Goal: Task Accomplishment & Management: Manage account settings

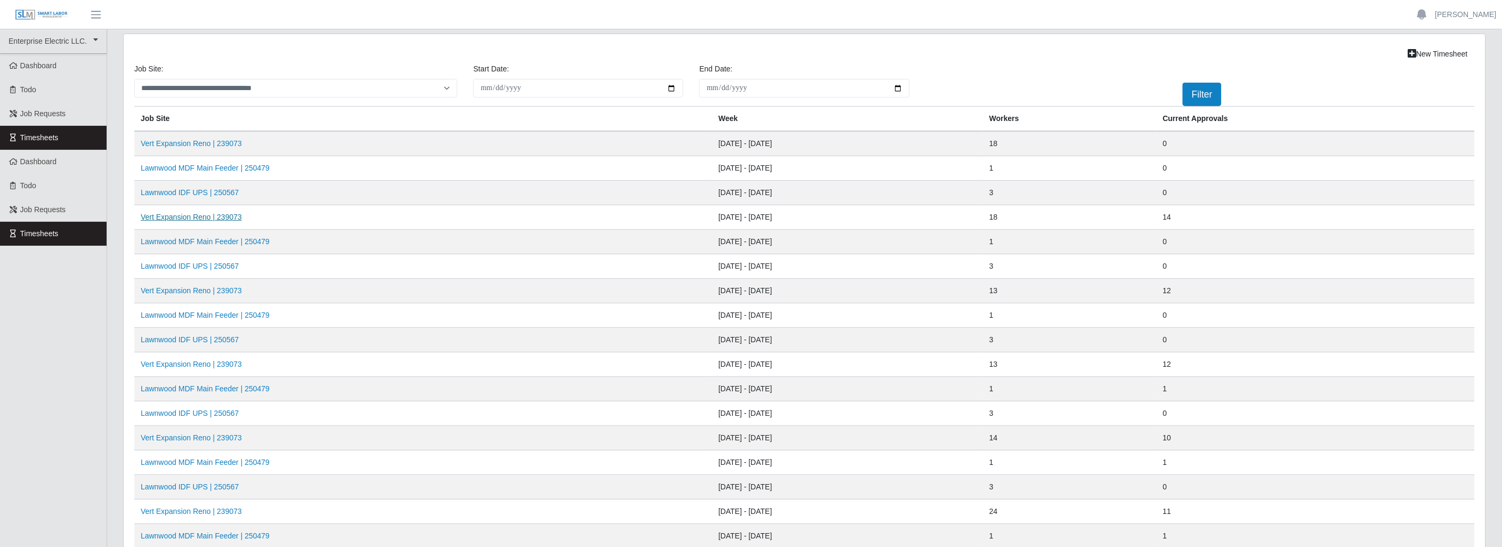
click at [189, 214] on link "Vert Expansion Reno | 239073" at bounding box center [191, 217] width 101 height 9
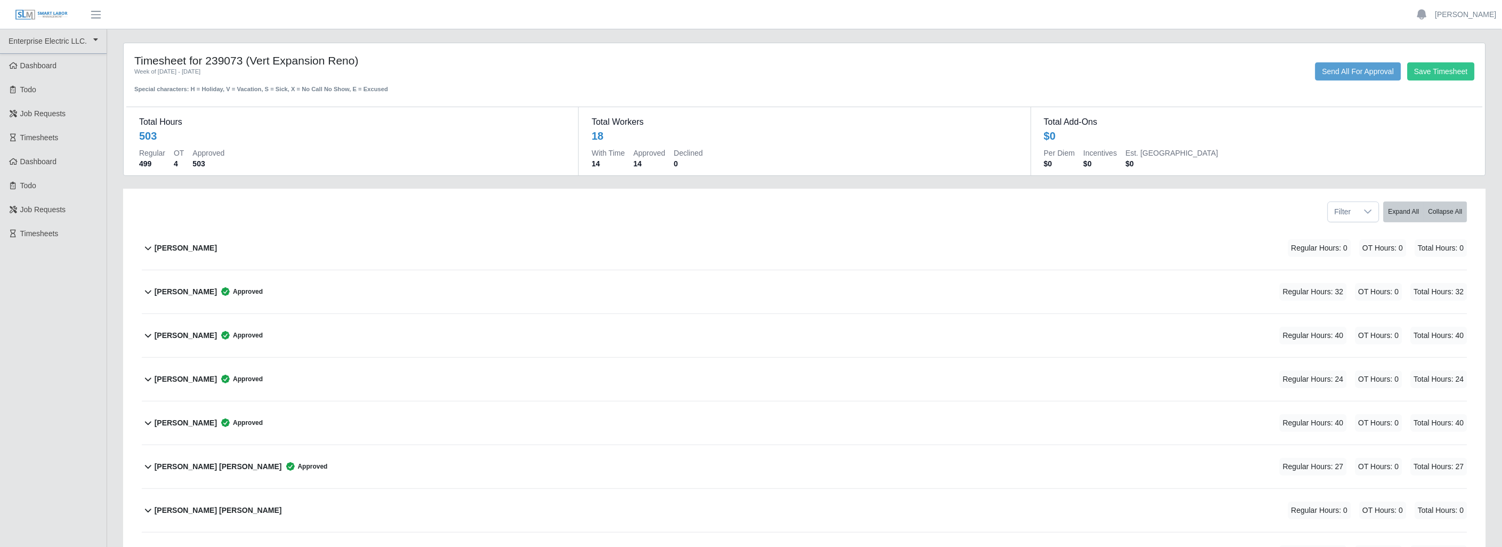
click at [150, 379] on icon at bounding box center [148, 380] width 6 height 4
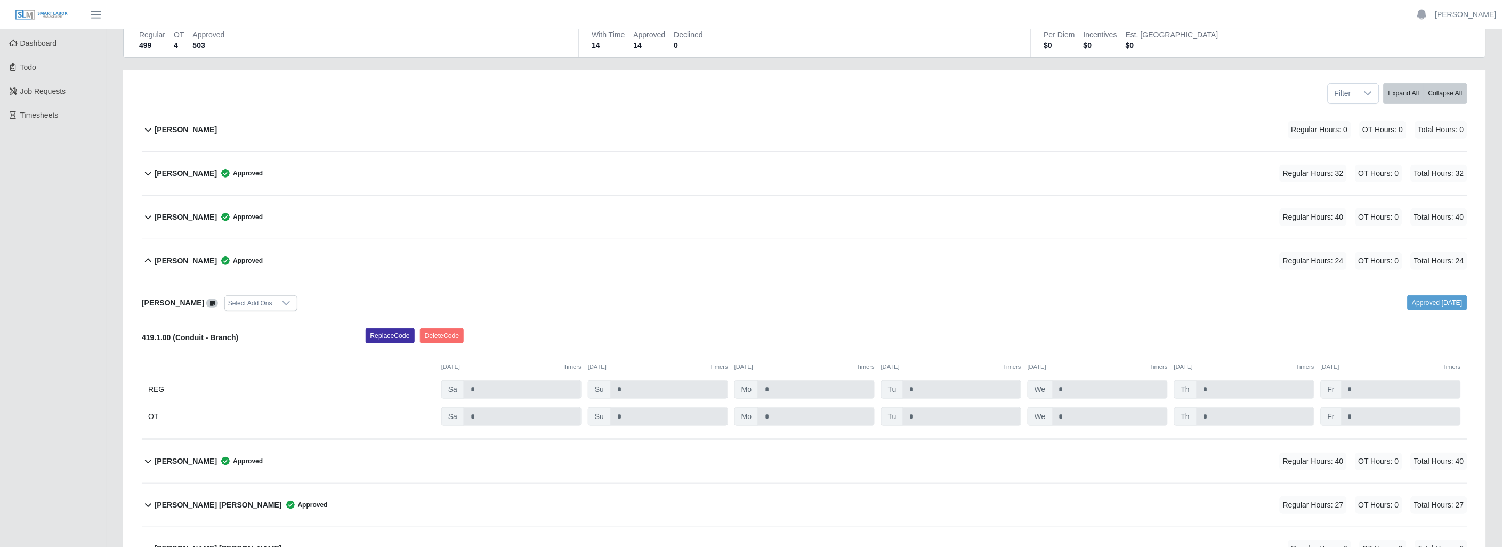
scroll to position [177, 0]
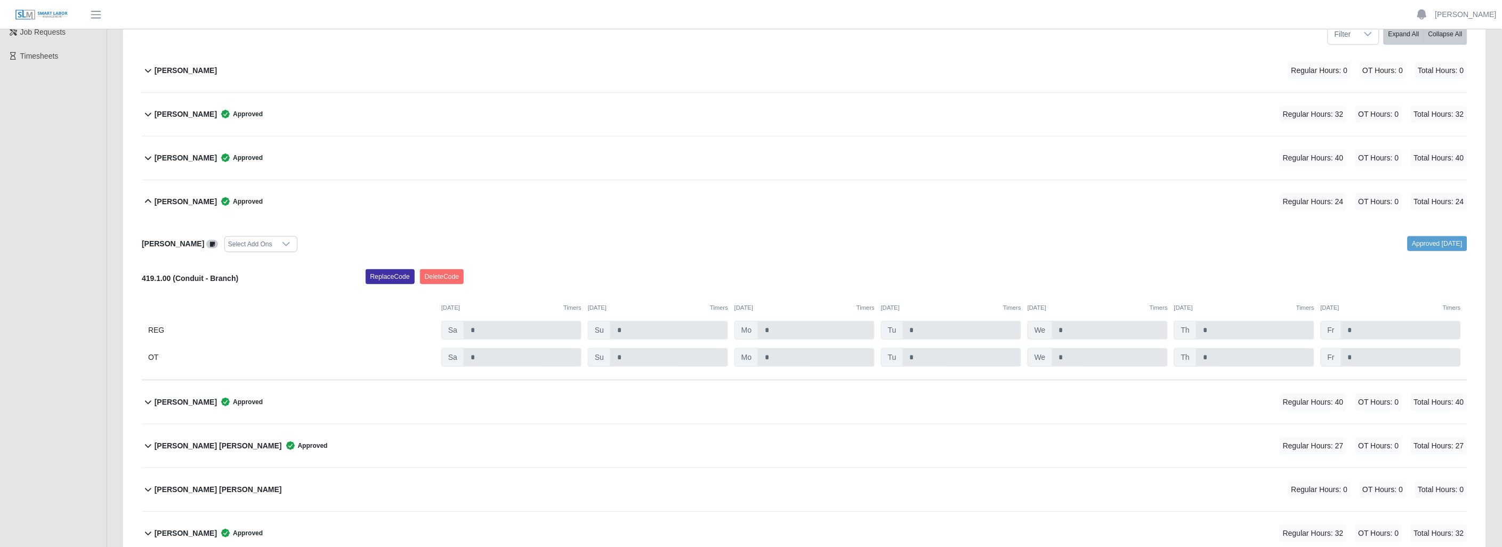
click at [210, 244] on icon at bounding box center [212, 244] width 5 height 6
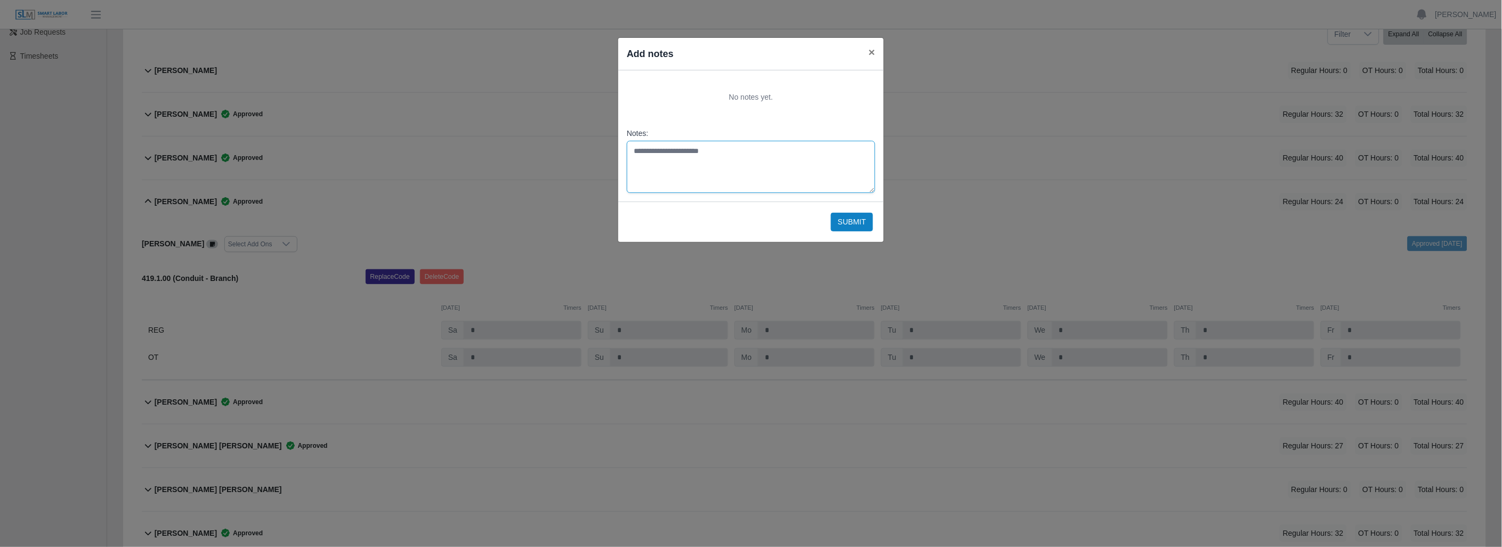
click at [645, 151] on textarea "Notes:" at bounding box center [751, 167] width 248 height 52
type textarea "**********"
click at [853, 216] on button "Submit" at bounding box center [852, 222] width 42 height 19
